Goal: Find specific page/section: Locate item on page

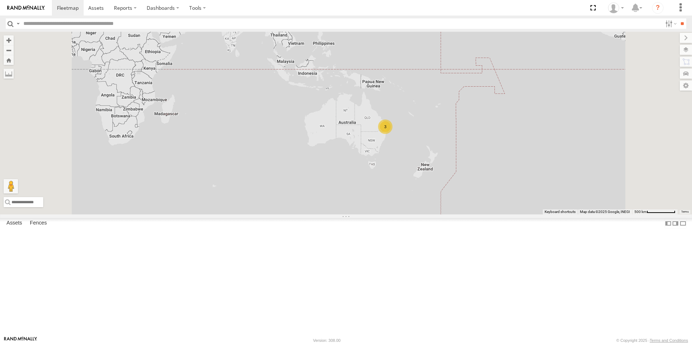
click at [687, 50] on label at bounding box center [686, 50] width 12 height 10
click at [0, 0] on span "Basemaps" at bounding box center [0, 0] width 0 height 0
click at [0, 0] on span "Satellite + Roadmap" at bounding box center [0, 0] width 0 height 0
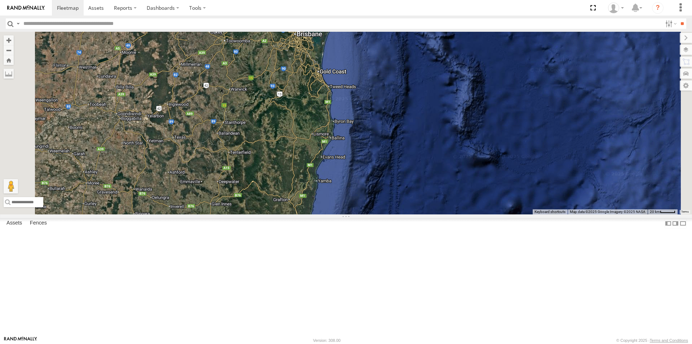
drag, startPoint x: 472, startPoint y: 103, endPoint x: 499, endPoint y: 353, distance: 251.4
click at [499, 343] on html at bounding box center [346, 172] width 692 height 344
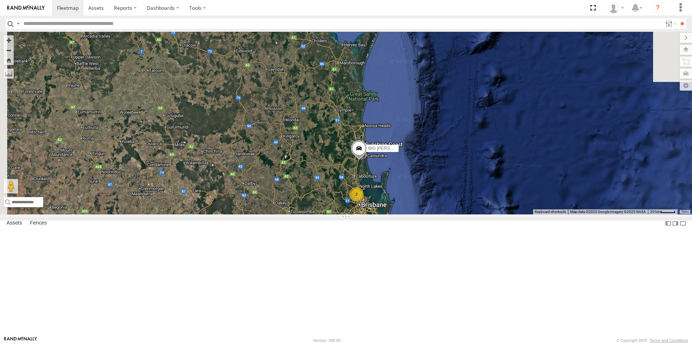
drag, startPoint x: 420, startPoint y: 139, endPoint x: 488, endPoint y: 317, distance: 190.4
click at [488, 214] on div "BIG [PERSON_NAME] (BIG Truck) 2" at bounding box center [346, 123] width 692 height 182
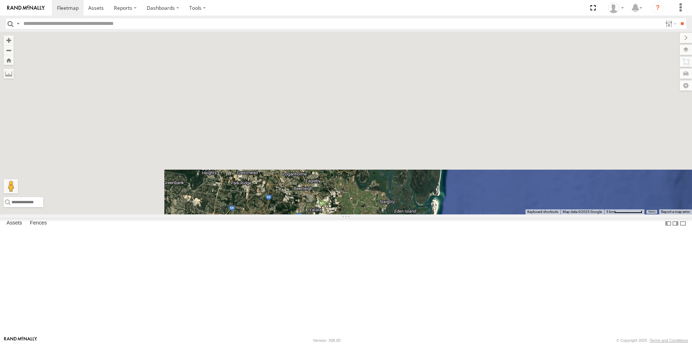
drag, startPoint x: 393, startPoint y: 157, endPoint x: 517, endPoint y: 358, distance: 236.4
click at [517, 343] on html at bounding box center [346, 172] width 692 height 344
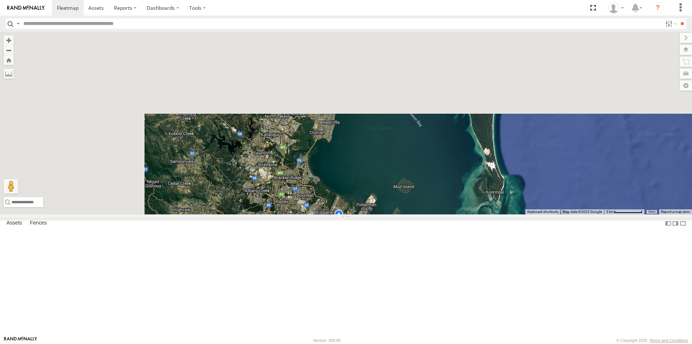
drag, startPoint x: 433, startPoint y: 128, endPoint x: 504, endPoint y: 352, distance: 234.9
click at [504, 343] on html at bounding box center [346, 172] width 692 height 344
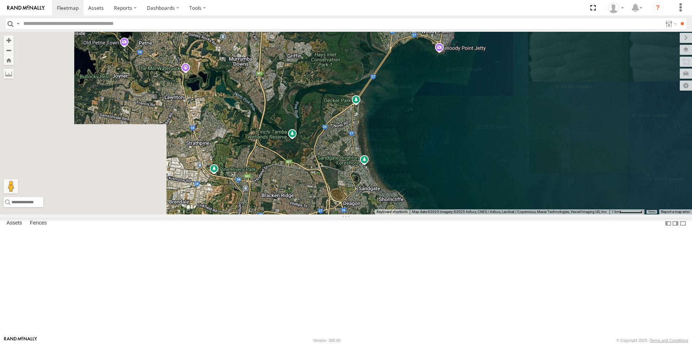
drag, startPoint x: 385, startPoint y: 193, endPoint x: 529, endPoint y: 358, distance: 218.3
click at [529, 343] on html at bounding box center [346, 172] width 692 height 344
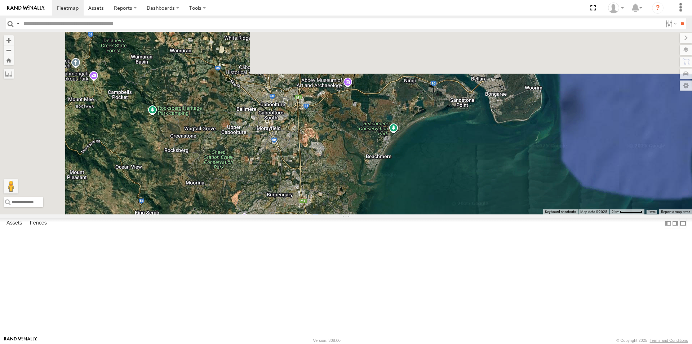
drag, startPoint x: 414, startPoint y: 203, endPoint x: 432, endPoint y: 358, distance: 156.0
click at [432, 343] on html at bounding box center [346, 172] width 692 height 344
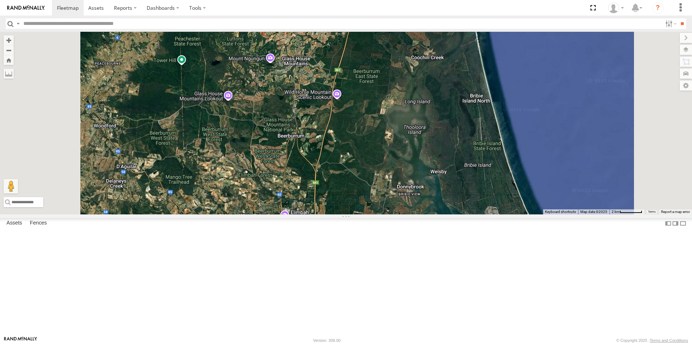
drag, startPoint x: 441, startPoint y: 175, endPoint x: 457, endPoint y: 354, distance: 179.9
click at [457, 343] on html at bounding box center [346, 172] width 692 height 344
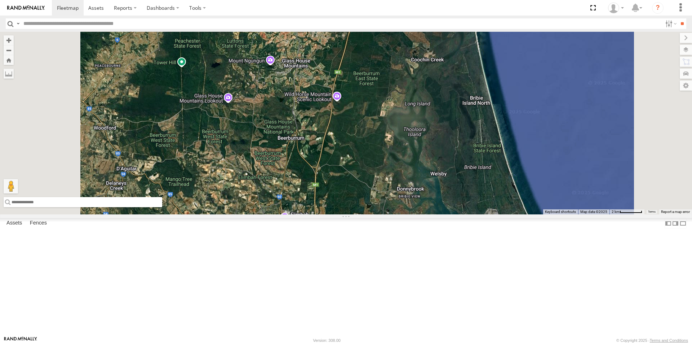
click at [162, 207] on input "text" at bounding box center [83, 202] width 159 height 10
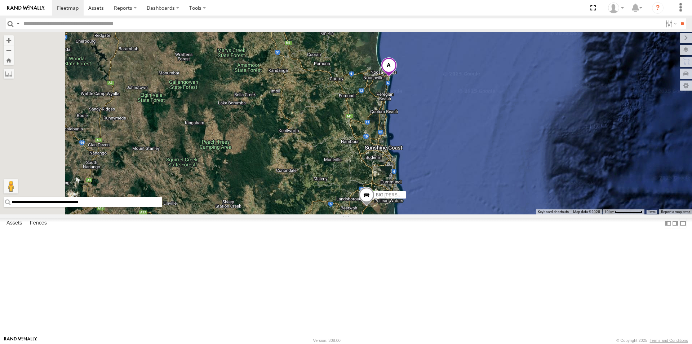
drag, startPoint x: 290, startPoint y: 259, endPoint x: 516, endPoint y: 134, distance: 257.4
click at [516, 134] on div "BIG [PERSON_NAME] (BIG Truck)" at bounding box center [346, 123] width 692 height 182
drag, startPoint x: 279, startPoint y: 323, endPoint x: 191, endPoint y: 327, distance: 88.1
click at [162, 207] on input "**********" at bounding box center [83, 202] width 159 height 10
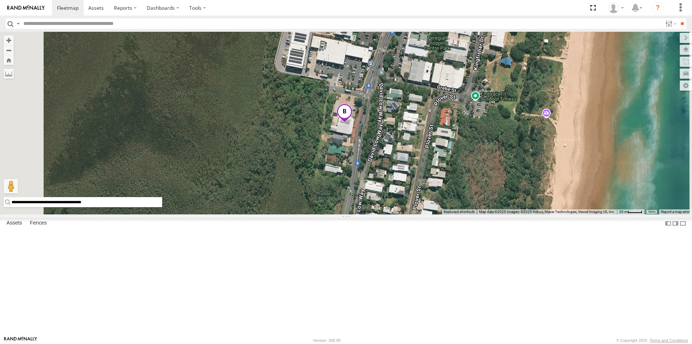
drag, startPoint x: 286, startPoint y: 324, endPoint x: 189, endPoint y: 327, distance: 97.1
click at [162, 207] on input "**********" at bounding box center [83, 202] width 159 height 10
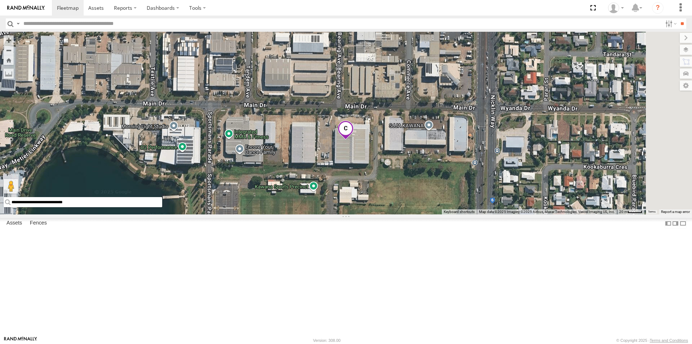
drag, startPoint x: 260, startPoint y: 326, endPoint x: 191, endPoint y: 329, distance: 68.2
click at [191, 214] on div "**********" at bounding box center [346, 123] width 692 height 182
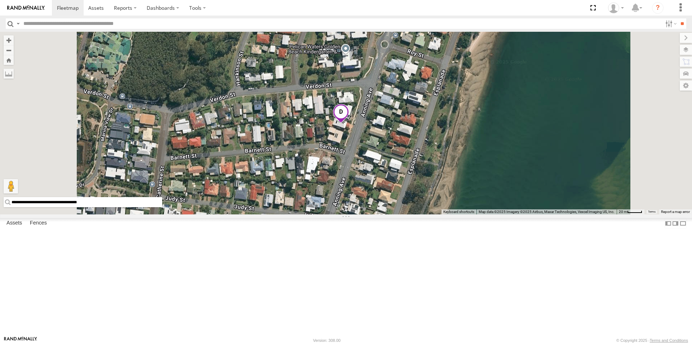
drag, startPoint x: 281, startPoint y: 322, endPoint x: 185, endPoint y: 330, distance: 95.5
click at [185, 214] on div "**********" at bounding box center [346, 123] width 692 height 182
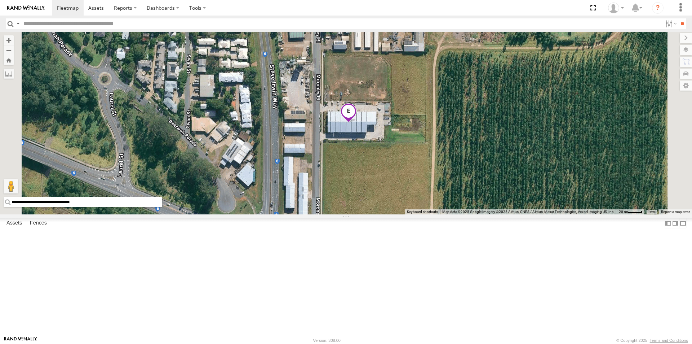
drag, startPoint x: 269, startPoint y: 324, endPoint x: 189, endPoint y: 321, distance: 80.5
click at [162, 207] on input "**********" at bounding box center [83, 202] width 159 height 10
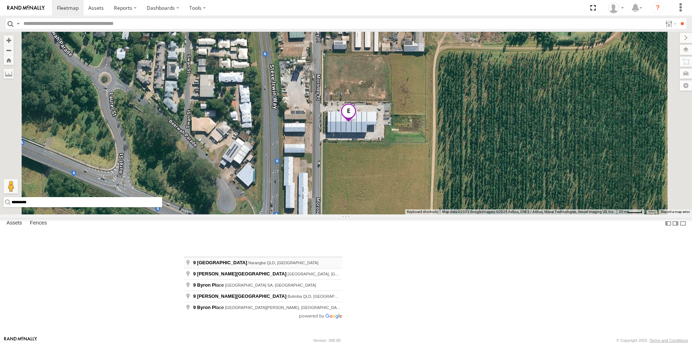
type input "**********"
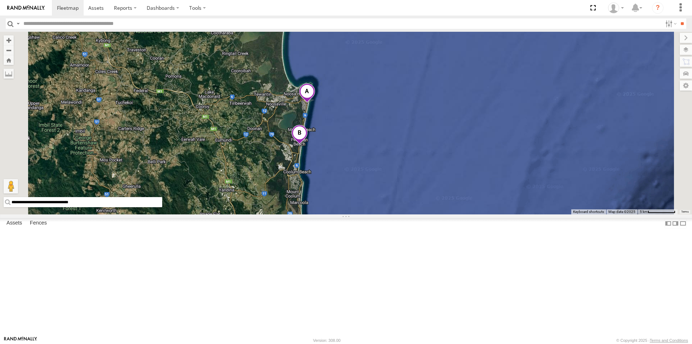
drag, startPoint x: 392, startPoint y: 72, endPoint x: 366, endPoint y: 178, distance: 109.8
click at [366, 178] on div "BIG [PERSON_NAME] (BIG Truck)" at bounding box center [346, 123] width 692 height 182
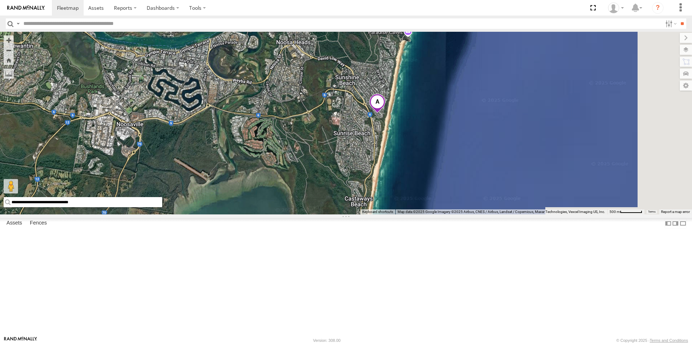
drag, startPoint x: 550, startPoint y: 188, endPoint x: 416, endPoint y: 177, distance: 134.6
click at [416, 177] on div "BIG [PERSON_NAME] (BIG Truck)" at bounding box center [346, 123] width 692 height 182
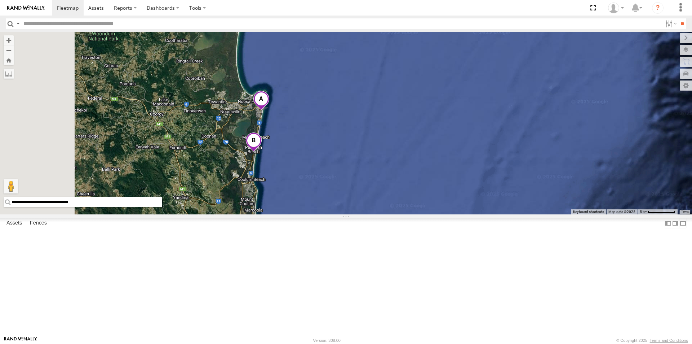
drag, startPoint x: 344, startPoint y: 186, endPoint x: 383, endPoint y: 185, distance: 38.9
click at [383, 185] on div "BIG [PERSON_NAME] (BIG Truck)" at bounding box center [346, 123] width 692 height 182
